Goal: Task Accomplishment & Management: Complete application form

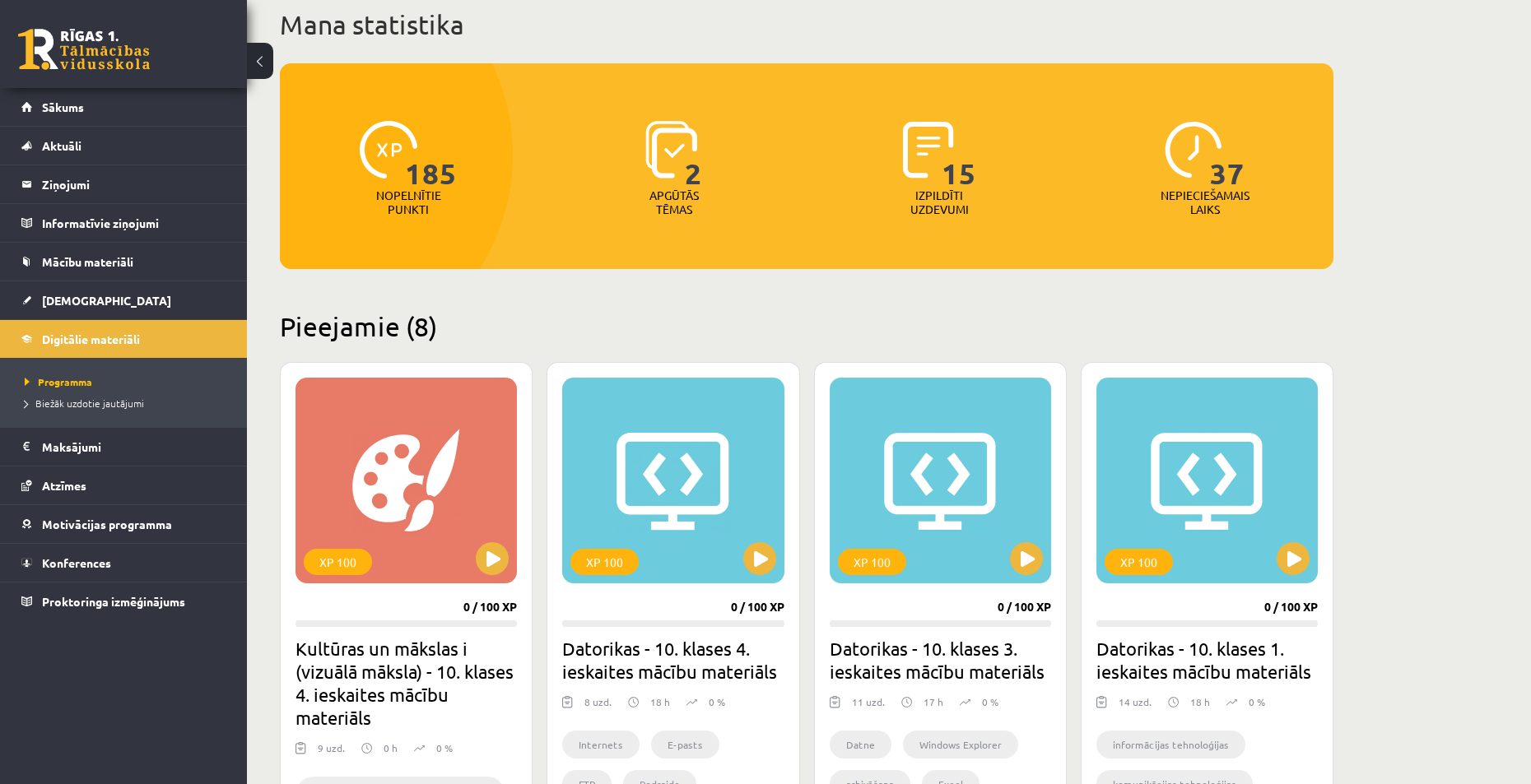
scroll to position [110, 0]
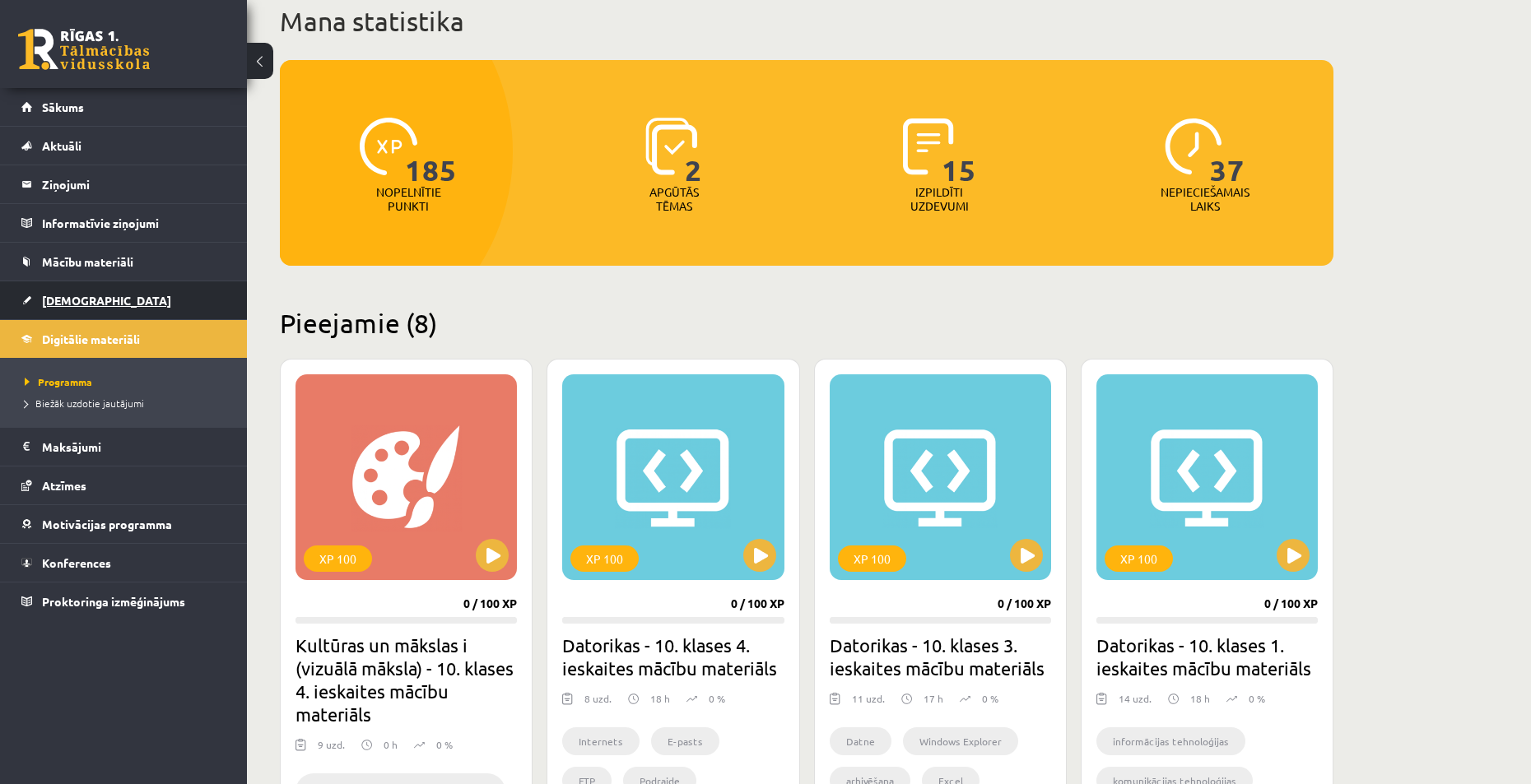
click at [77, 301] on span "[DEMOGRAPHIC_DATA]" at bounding box center [106, 300] width 129 height 15
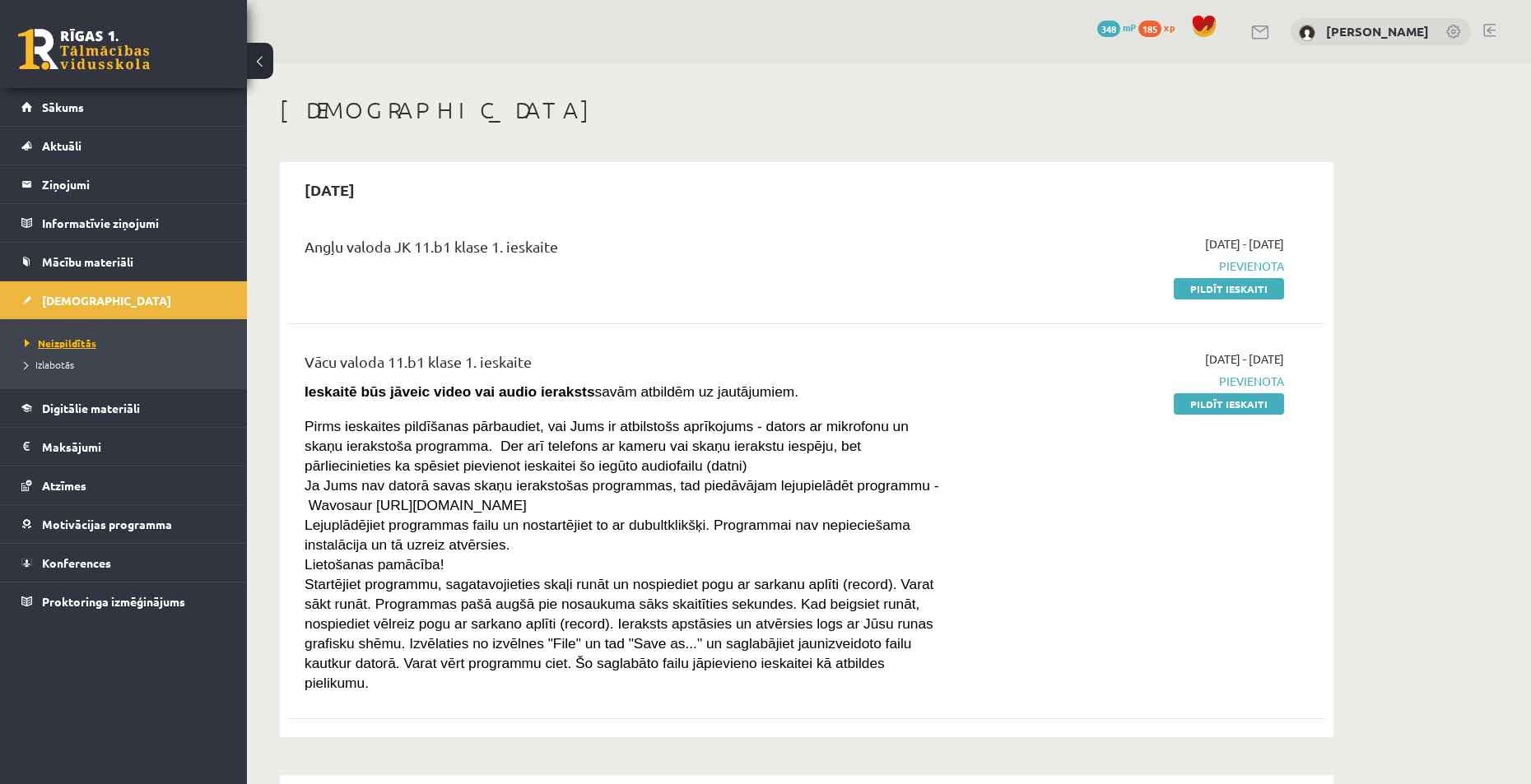
click at [62, 340] on span "Neizpildītās" at bounding box center [61, 343] width 72 height 13
click at [1191, 288] on link "Pildīt ieskaiti" at bounding box center [1229, 289] width 110 height 22
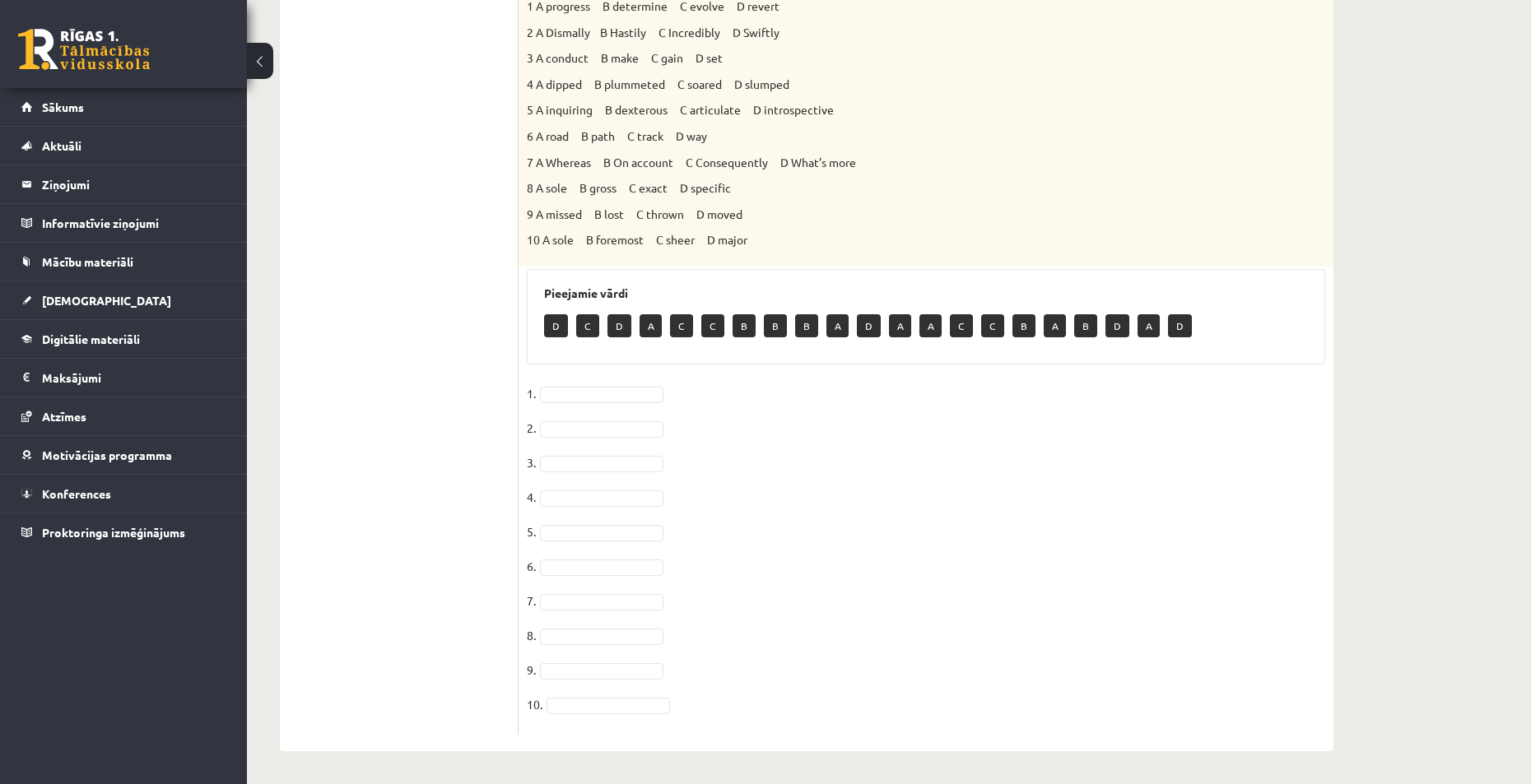
scroll to position [677, 0]
drag, startPoint x: 773, startPoint y: 429, endPoint x: 758, endPoint y: 429, distance: 15.0
click at [642, 474] on fieldset "1. 2. 3. 4. 5. 6. 7. 8. 9. 10." at bounding box center [926, 553] width 798 height 345
drag, startPoint x: 588, startPoint y: 553, endPoint x: 590, endPoint y: 540, distance: 13.2
click at [589, 552] on fieldset "1. 2. 3. 4. 5. 6. 7. 8. 9. 10." at bounding box center [926, 553] width 798 height 345
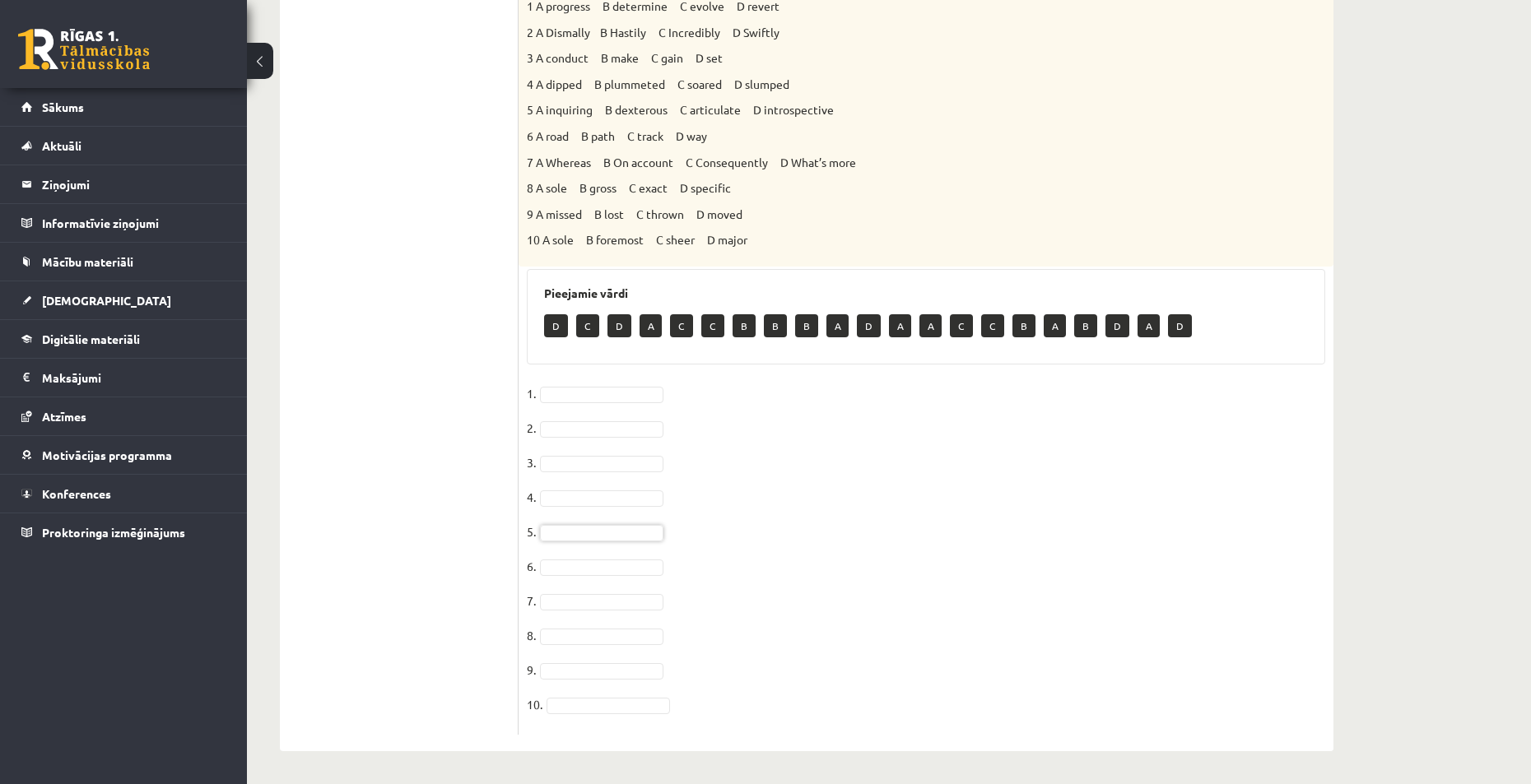
click at [554, 329] on p "D" at bounding box center [556, 326] width 24 height 23
drag, startPoint x: 554, startPoint y: 327, endPoint x: 559, endPoint y: 340, distance: 13.9
click at [559, 340] on div "D C D A C C B B B A D A A C C B A B D A D" at bounding box center [927, 328] width 764 height 38
click at [587, 326] on p "C" at bounding box center [588, 326] width 23 height 23
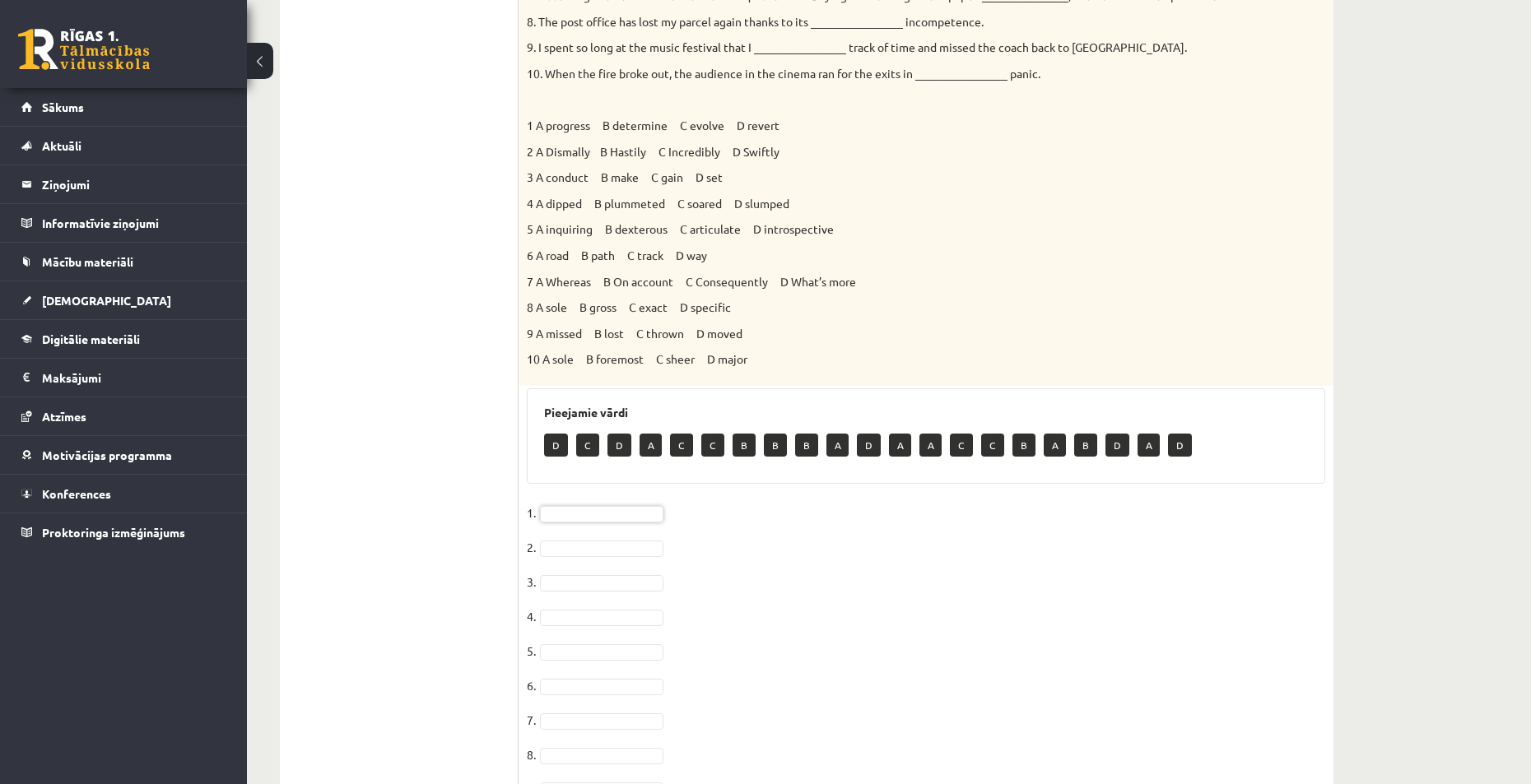
scroll to position [182, 0]
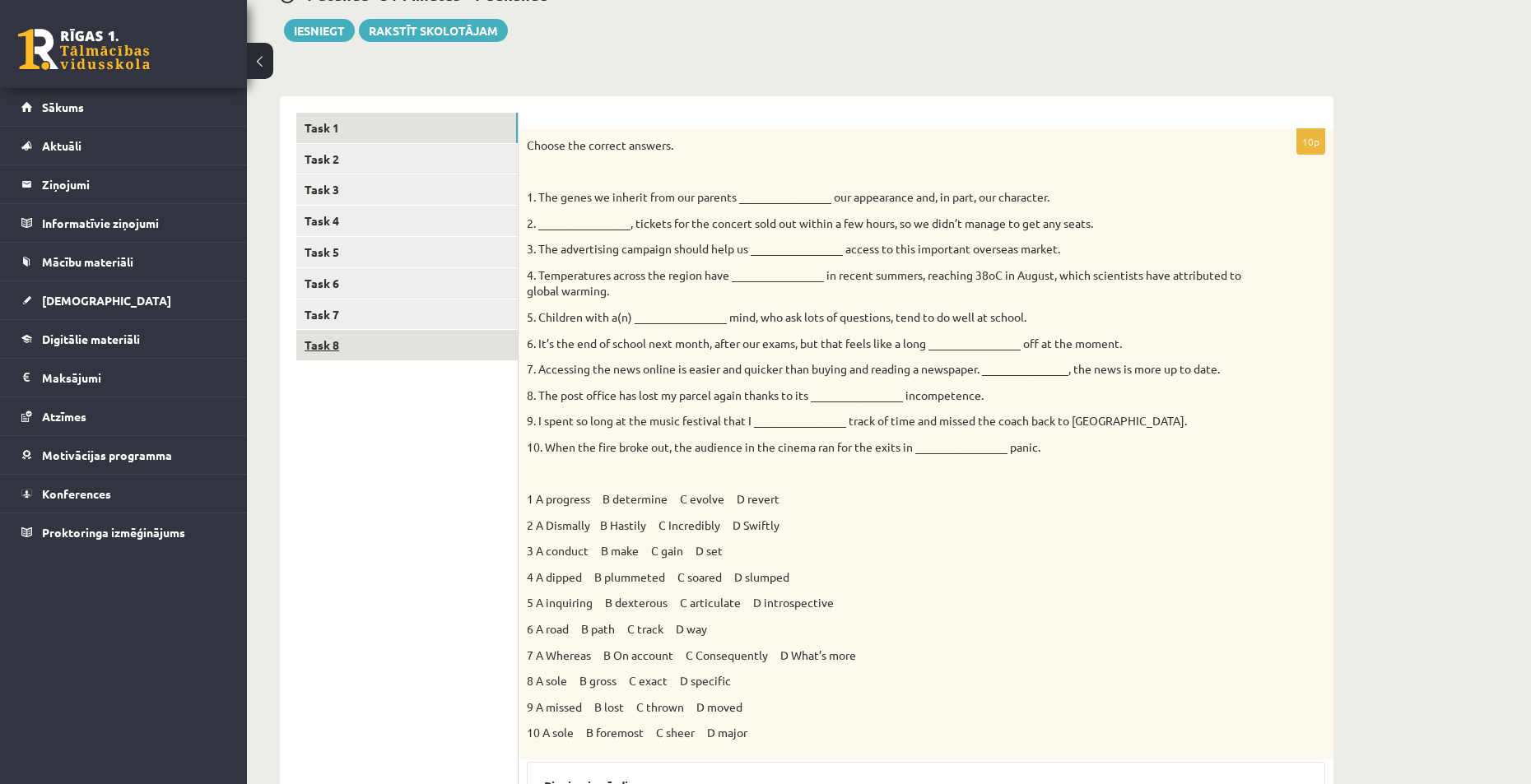
click at [364, 344] on link "Task 8" at bounding box center [407, 345] width 221 height 31
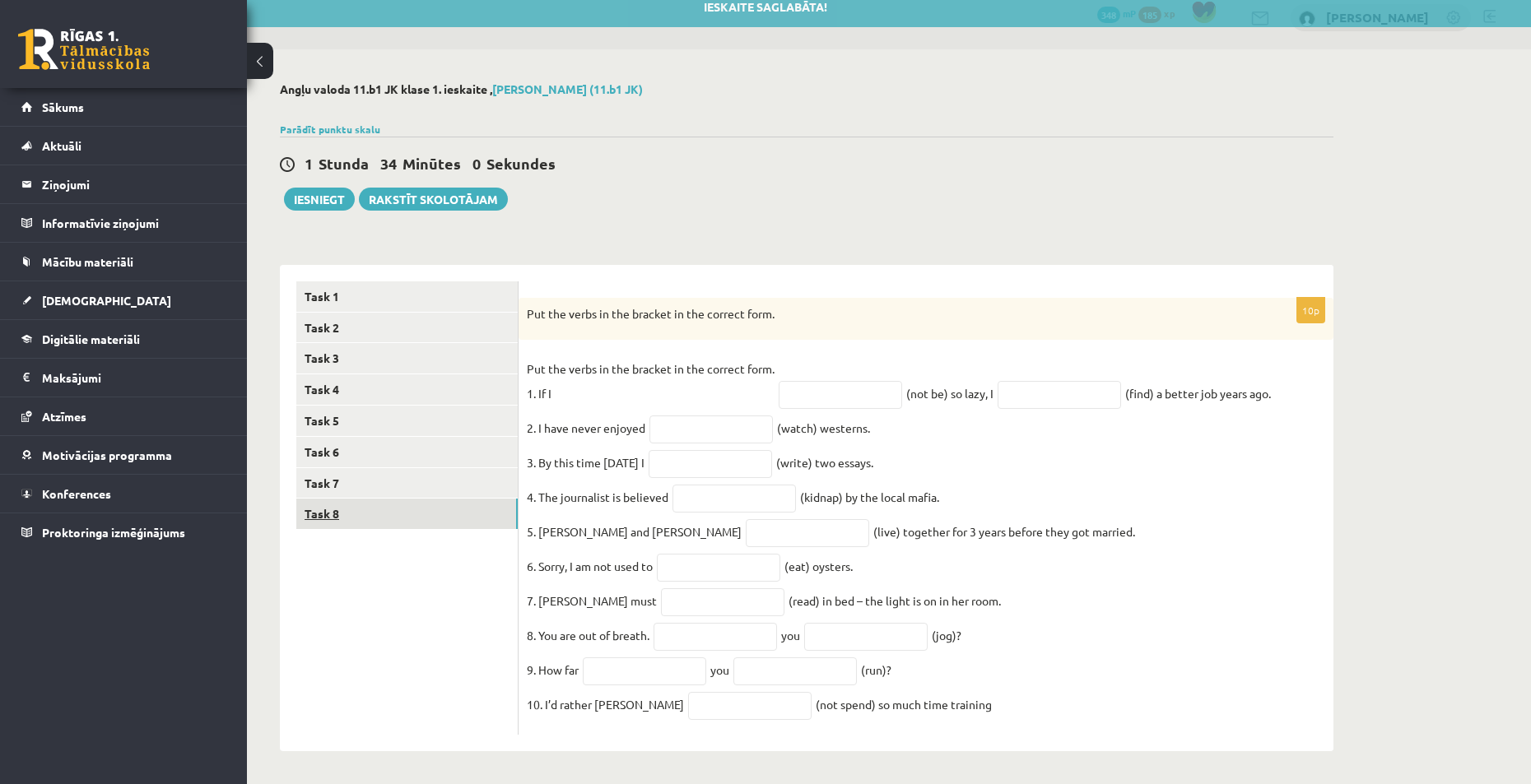
scroll to position [30, 0]
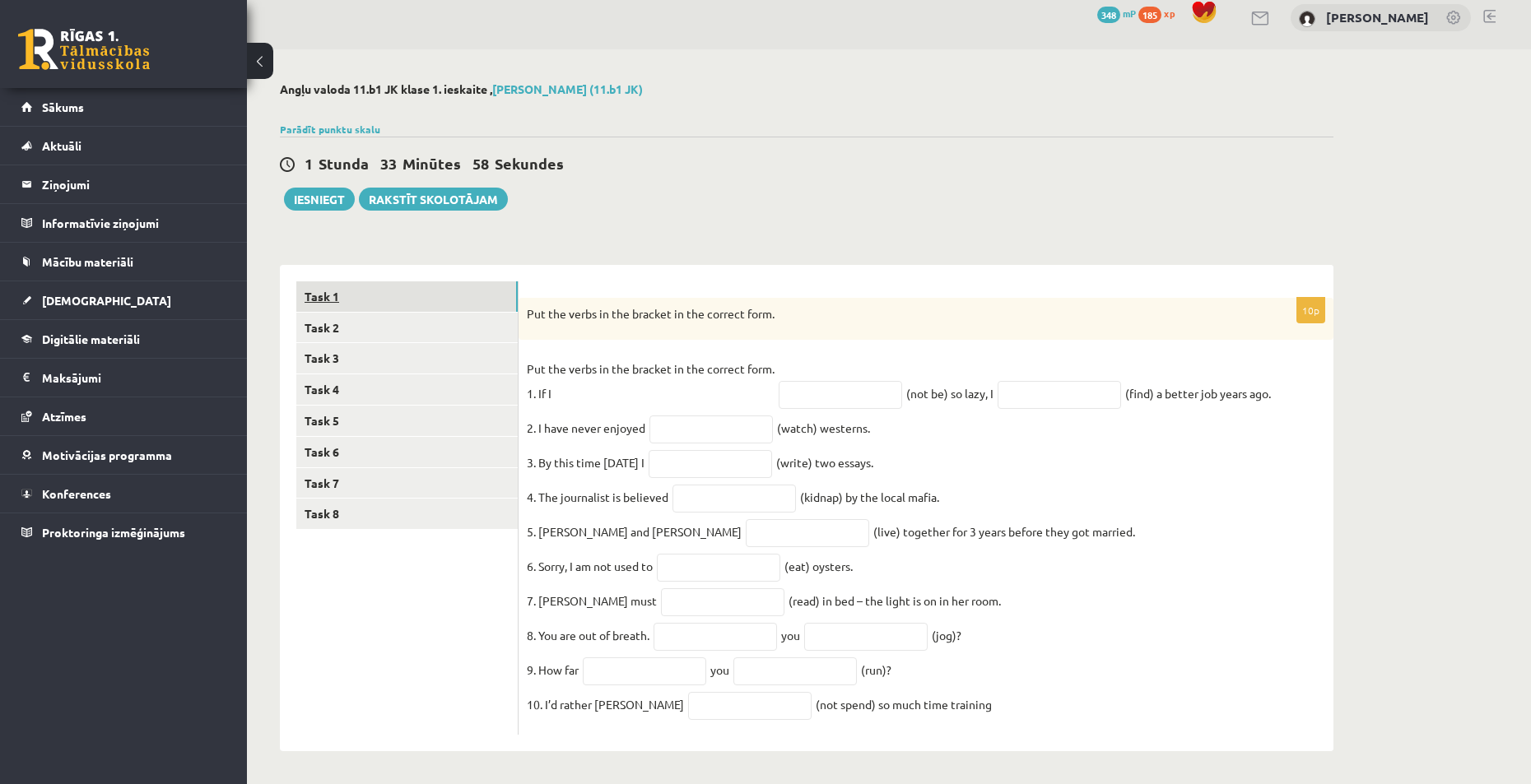
click at [352, 281] on link "Task 1" at bounding box center [407, 296] width 221 height 31
